Goal: Task Accomplishment & Management: Use online tool/utility

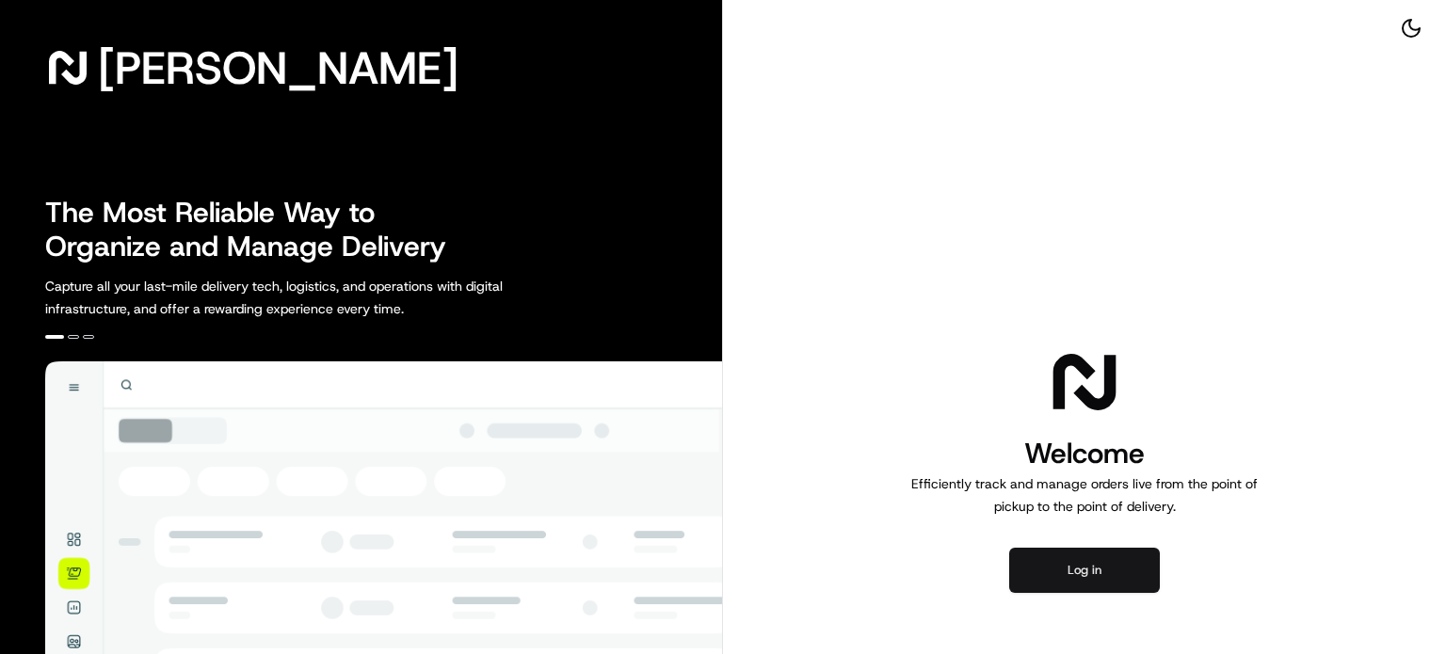
click at [1032, 563] on button "Log in" at bounding box center [1084, 570] width 151 height 45
